Goal: Transaction & Acquisition: Book appointment/travel/reservation

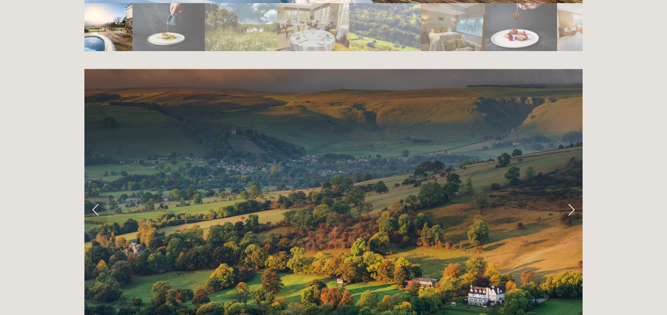
scroll to position [1994, 0]
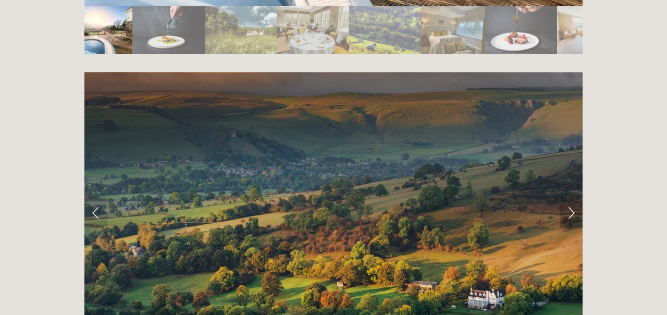
click at [572, 197] on link "Next Slide" at bounding box center [571, 212] width 23 height 31
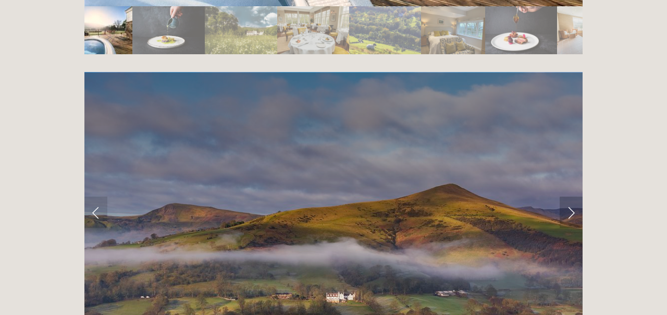
click at [572, 197] on link "Next Slide" at bounding box center [571, 212] width 23 height 31
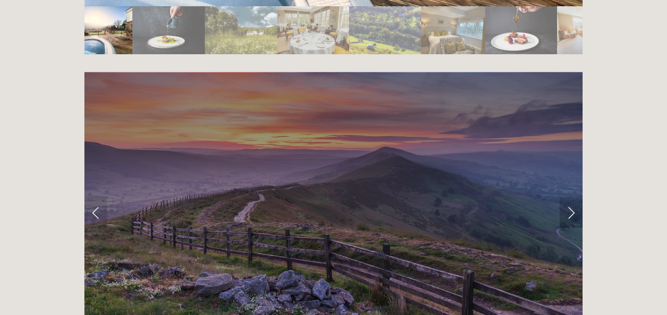
click at [572, 197] on link "Next Slide" at bounding box center [571, 212] width 23 height 31
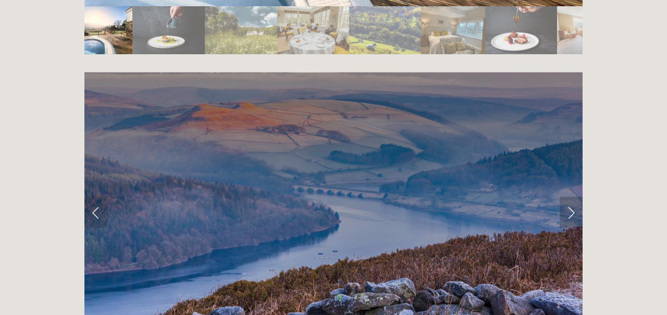
click at [572, 197] on link "Next Slide" at bounding box center [571, 212] width 23 height 31
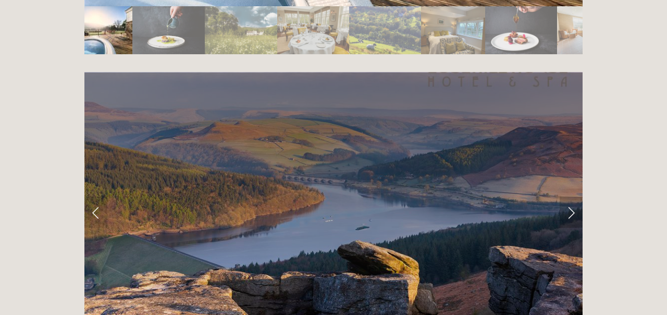
click at [572, 197] on link "Next Slide" at bounding box center [571, 212] width 23 height 31
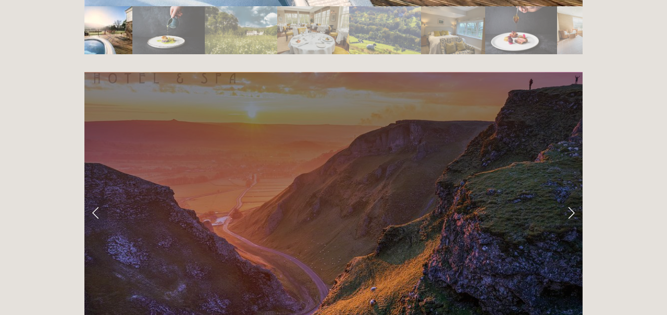
click at [572, 197] on link "Next Slide" at bounding box center [571, 212] width 23 height 31
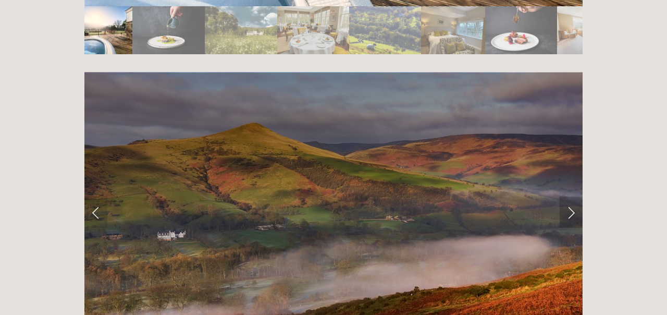
click at [572, 197] on link "Next Slide" at bounding box center [571, 212] width 23 height 31
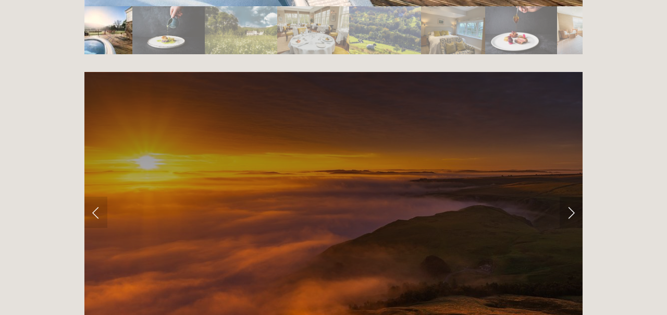
click at [572, 197] on link "Next Slide" at bounding box center [571, 212] width 23 height 31
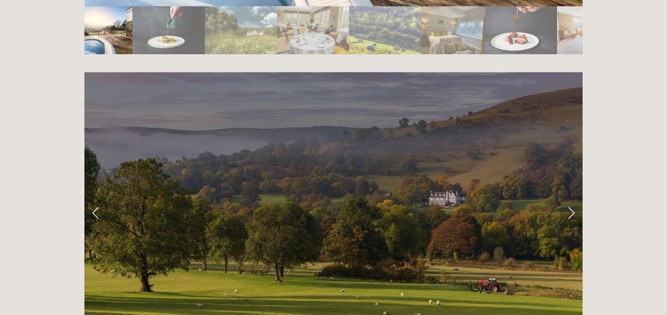
click at [572, 197] on link "Next Slide" at bounding box center [571, 212] width 23 height 31
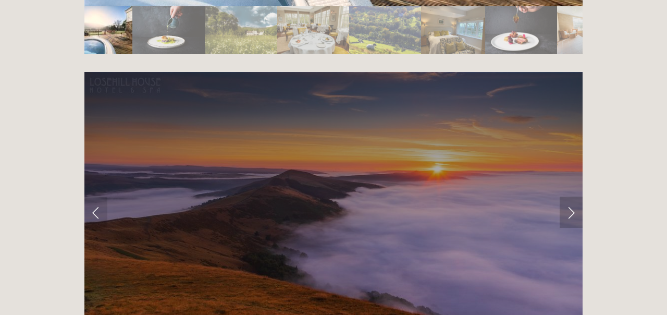
click at [572, 197] on link "Next Slide" at bounding box center [571, 212] width 23 height 31
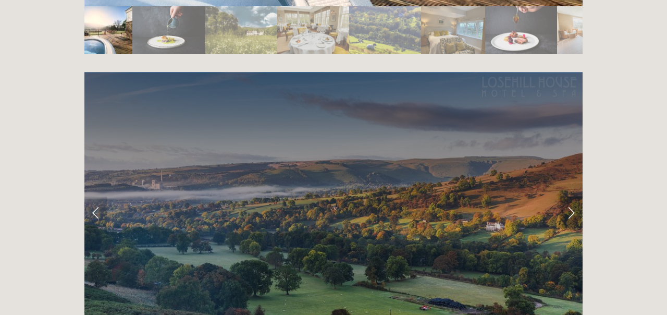
click at [572, 197] on link "Next Slide" at bounding box center [571, 212] width 23 height 31
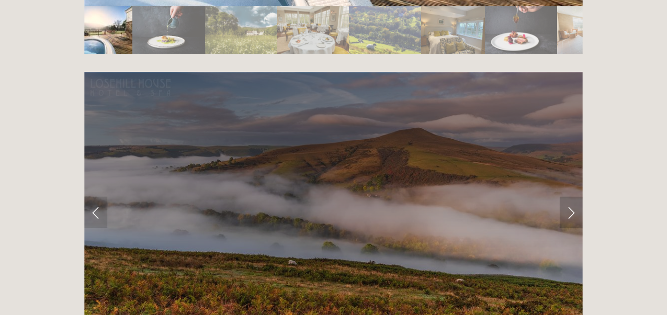
click at [572, 197] on link "Next Slide" at bounding box center [571, 212] width 23 height 31
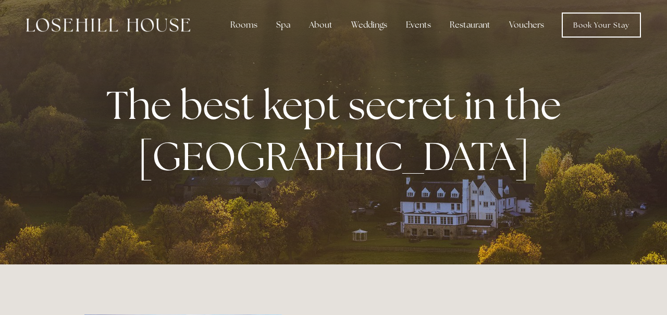
scroll to position [0, 0]
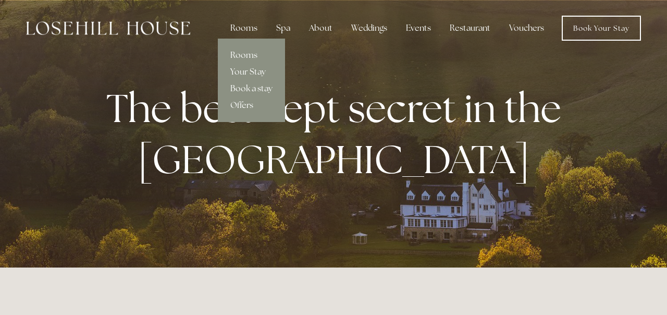
click at [246, 29] on div "Rooms" at bounding box center [244, 28] width 44 height 21
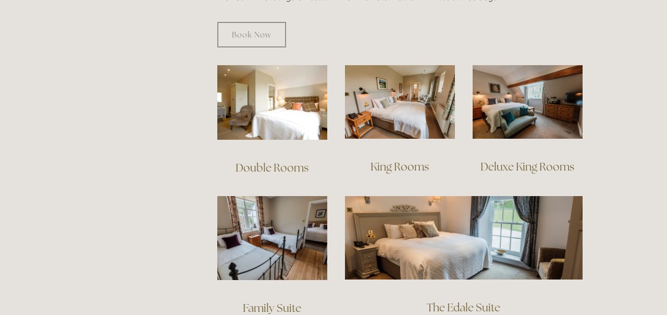
scroll to position [688, 0]
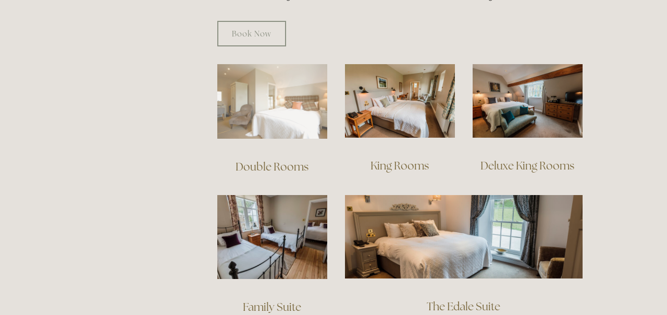
click at [275, 95] on img at bounding box center [272, 101] width 110 height 75
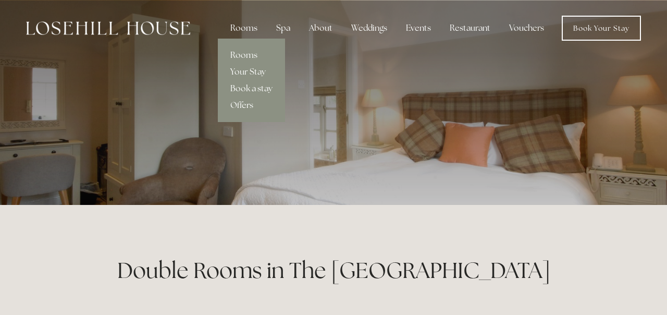
click at [254, 29] on div "Rooms" at bounding box center [244, 28] width 44 height 21
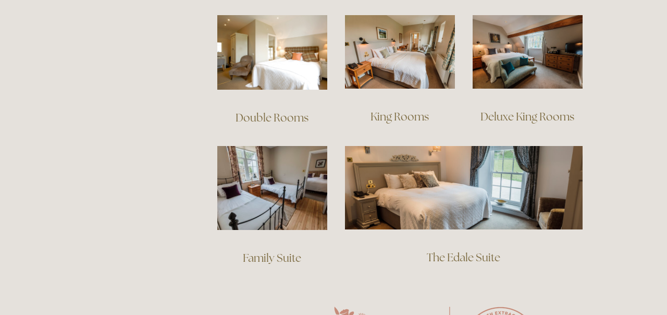
scroll to position [741, 0]
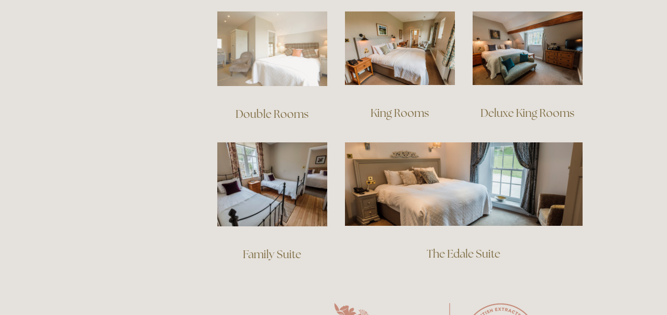
click at [266, 25] on img at bounding box center [272, 48] width 110 height 75
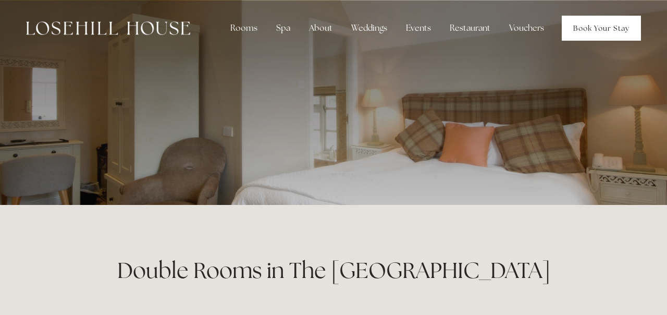
click at [576, 30] on link "Book Your Stay" at bounding box center [601, 28] width 79 height 25
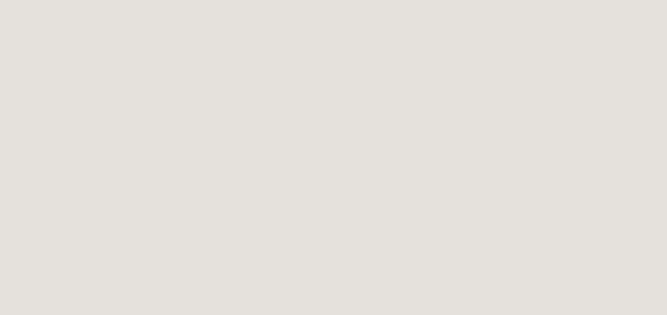
scroll to position [637, 0]
